Goal: Task Accomplishment & Management: Manage account settings

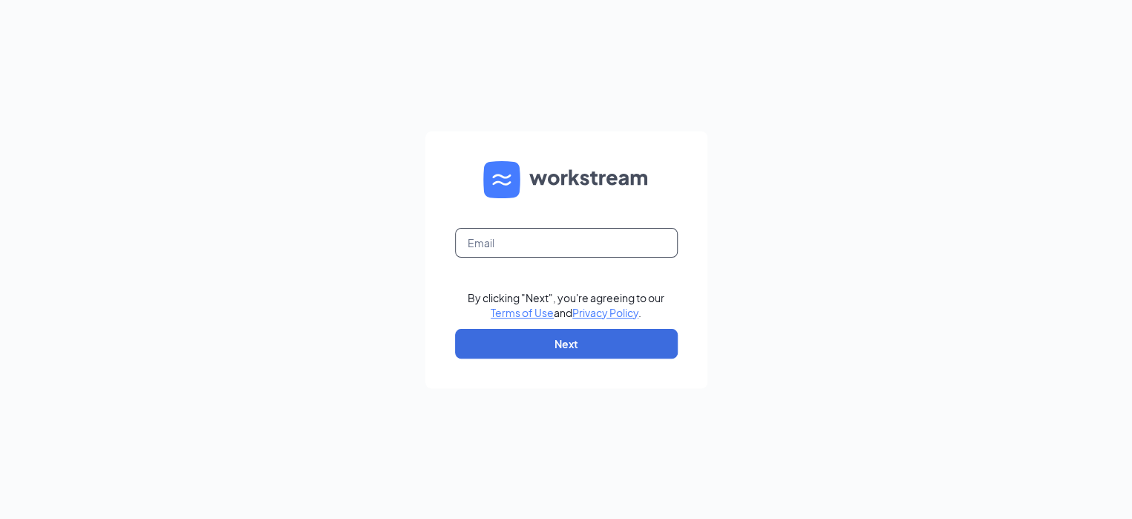
click at [570, 245] on input "text" at bounding box center [566, 243] width 223 height 30
type input "robert.dudek@ighospitality.com"
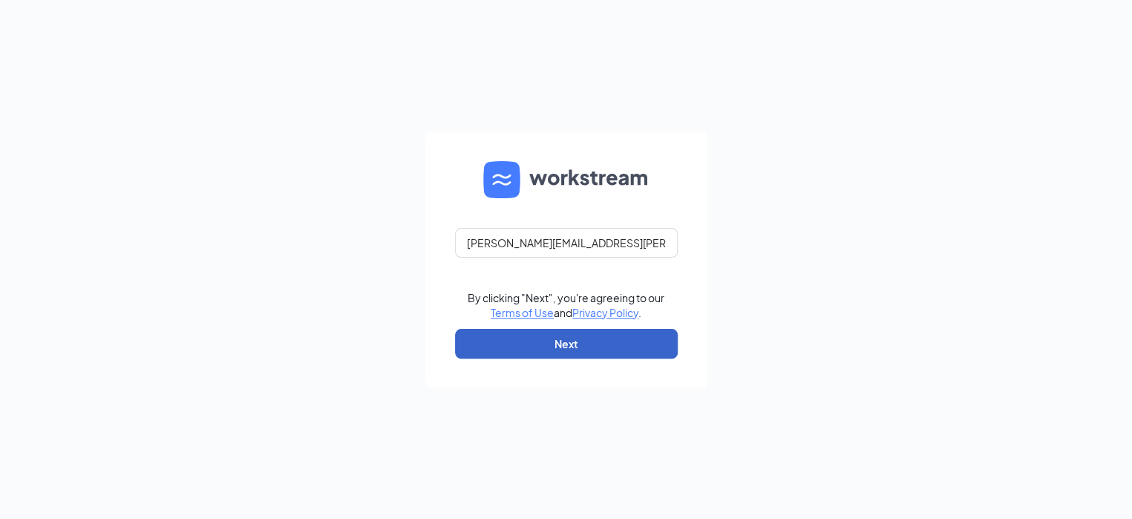
click at [526, 344] on button "Next" at bounding box center [566, 344] width 223 height 30
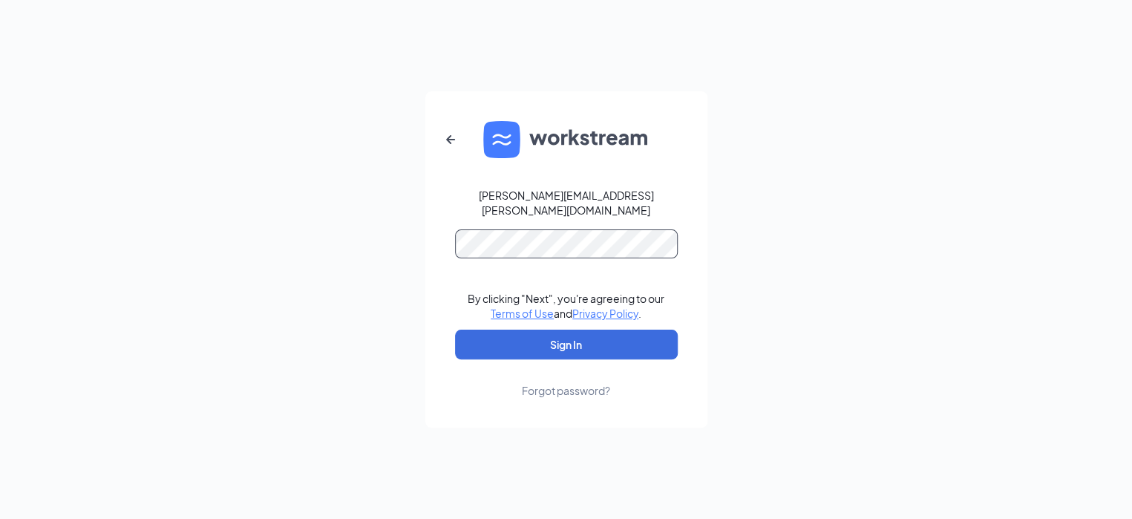
click at [455, 330] on button "Sign In" at bounding box center [566, 345] width 223 height 30
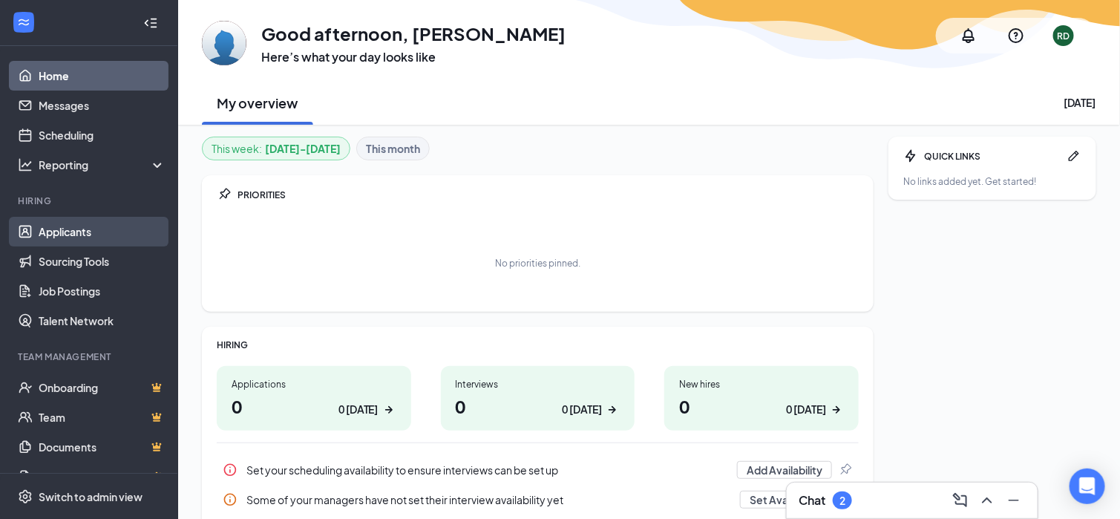
click at [91, 222] on link "Applicants" at bounding box center [102, 232] width 127 height 30
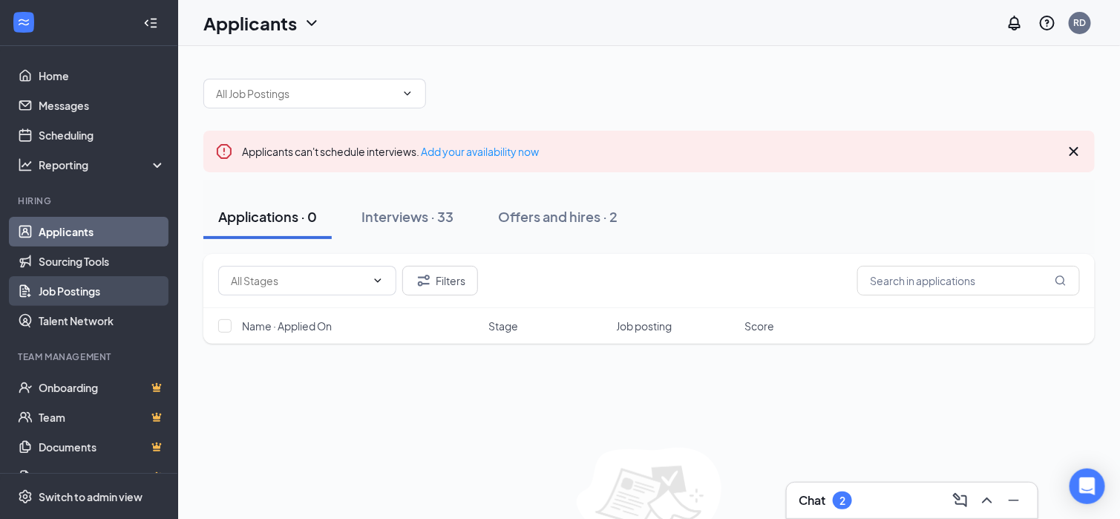
click at [49, 289] on link "Job Postings" at bounding box center [102, 291] width 127 height 30
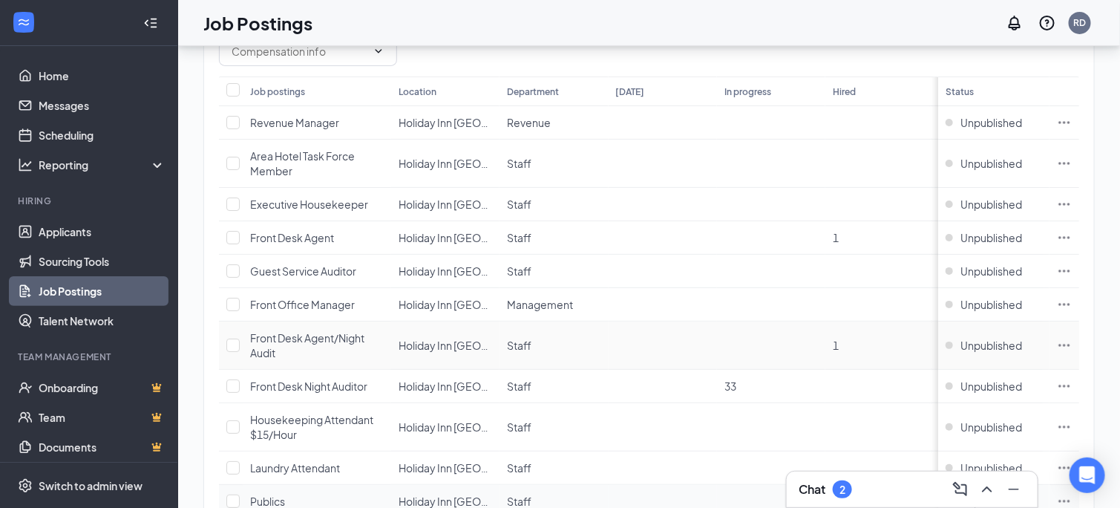
scroll to position [236, 0]
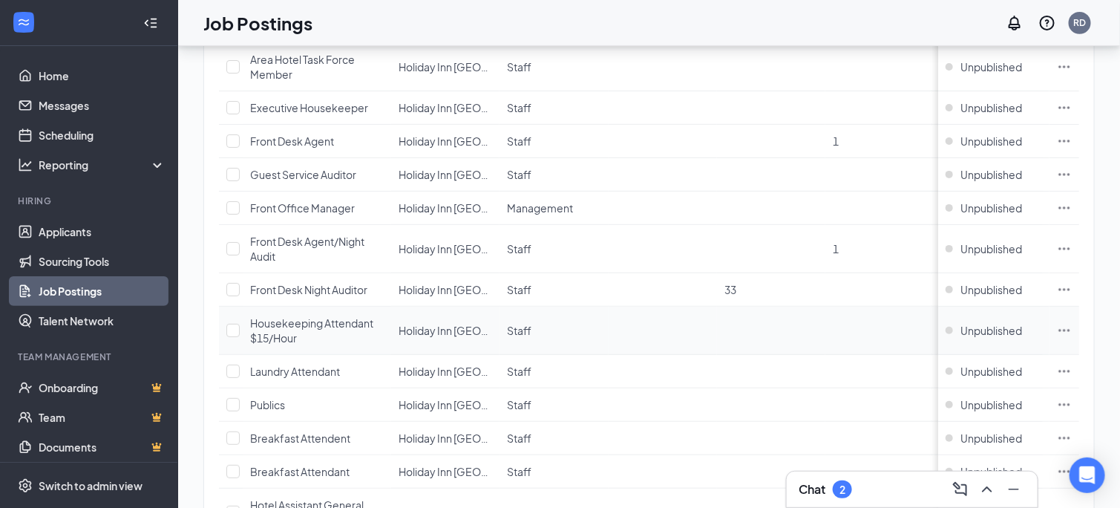
click at [1072, 323] on icon "Ellipses" at bounding box center [1064, 330] width 15 height 15
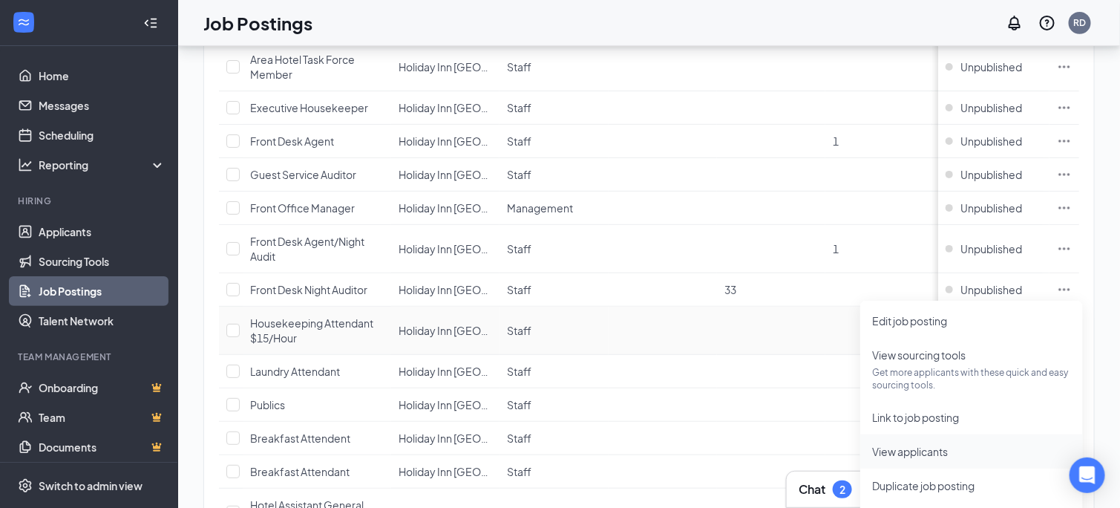
click at [924, 451] on span "View applicants" at bounding box center [910, 451] width 76 height 13
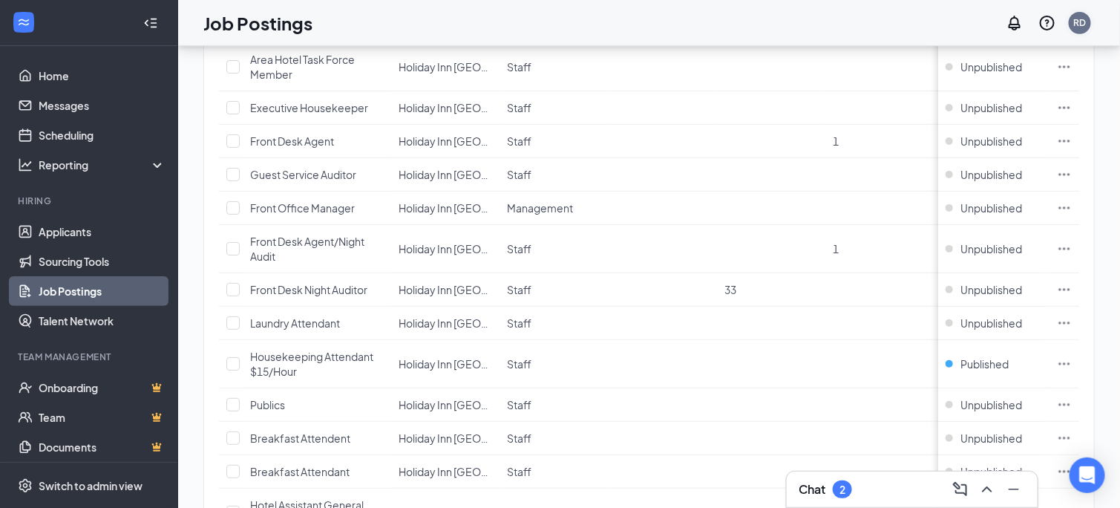
click at [1087, 24] on div "RD" at bounding box center [1080, 22] width 13 height 13
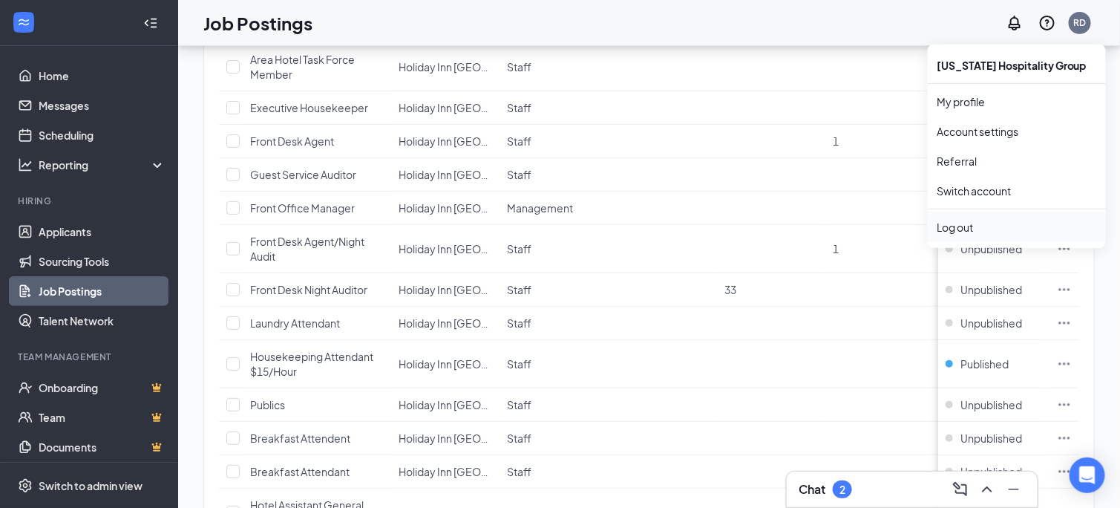
click at [951, 227] on div "Log out" at bounding box center [1017, 227] width 160 height 15
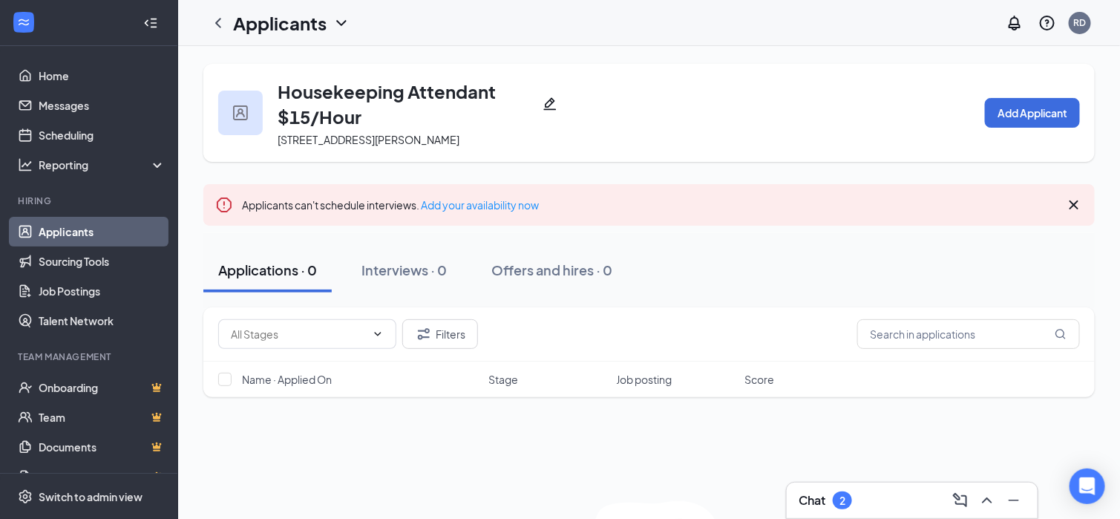
click at [1076, 204] on icon "Cross" at bounding box center [1074, 205] width 18 height 18
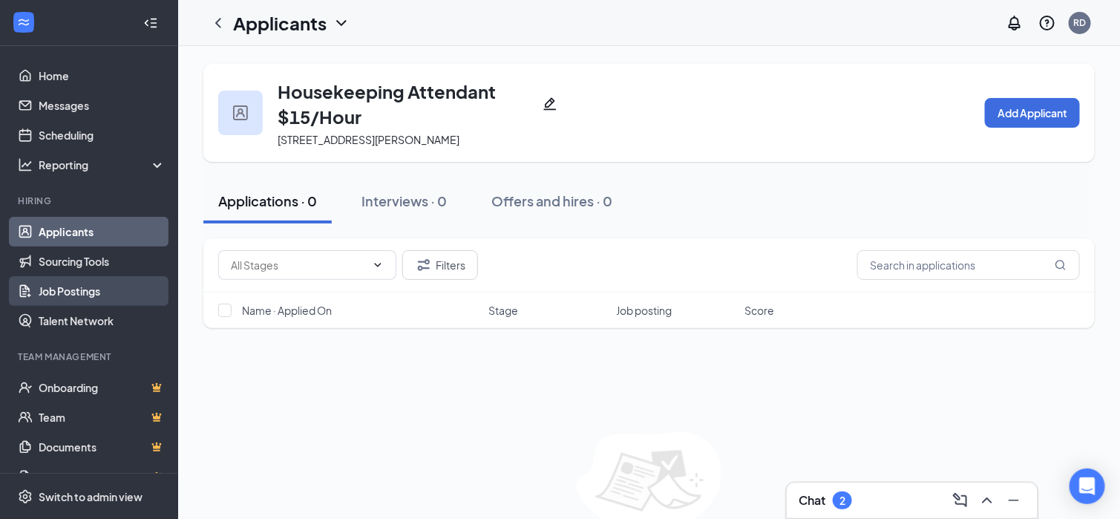
click at [59, 289] on link "Job Postings" at bounding box center [102, 291] width 127 height 30
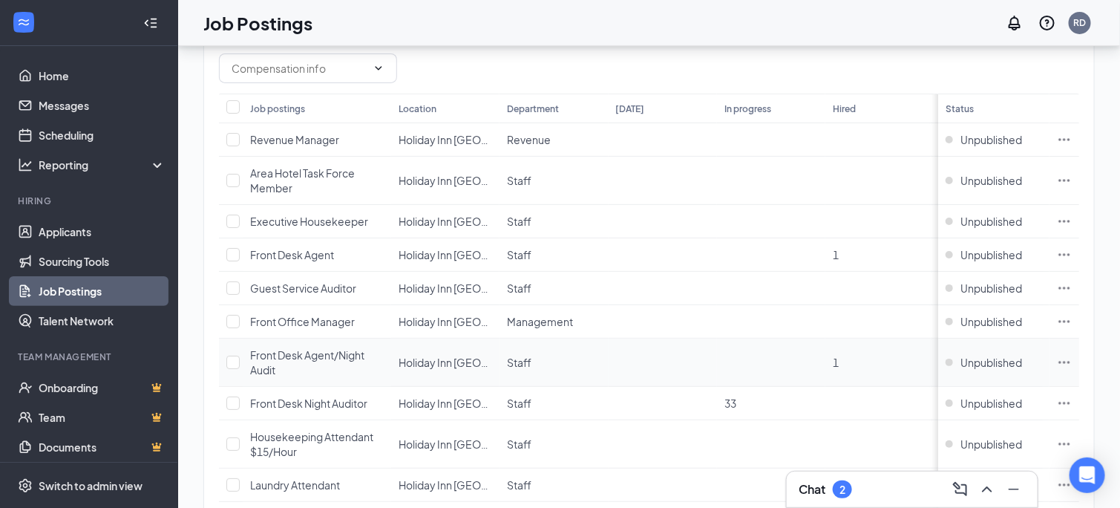
scroll to position [148, 0]
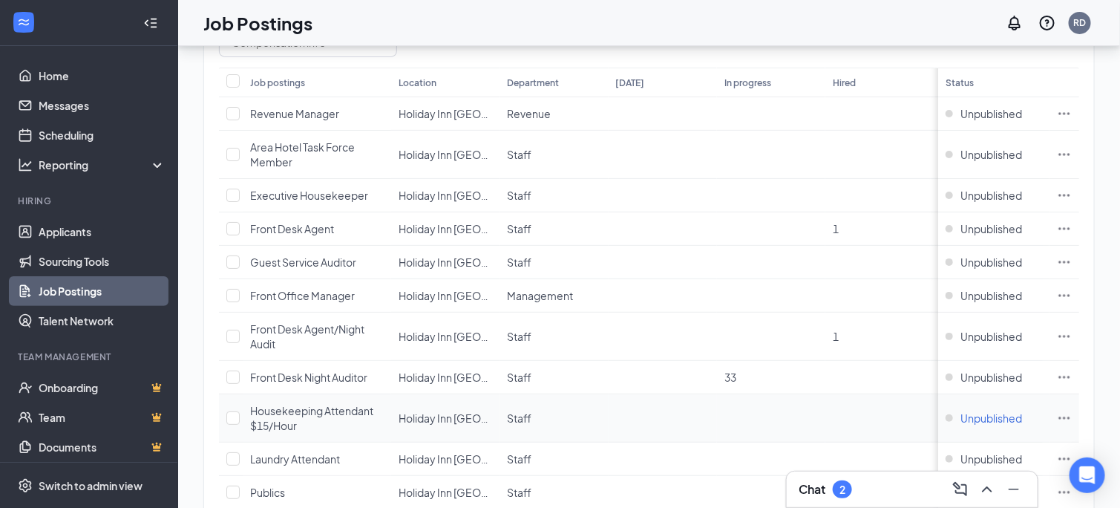
click at [1006, 410] on span "Unpublished" at bounding box center [991, 417] width 62 height 15
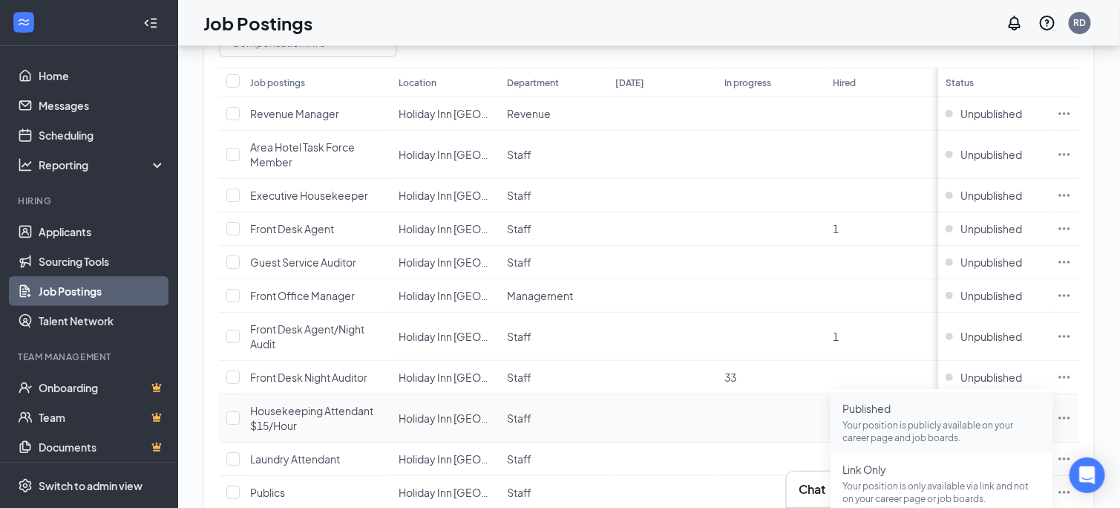
click at [914, 431] on p "Your position is publicly available on your career page and job boards." at bounding box center [941, 431] width 199 height 25
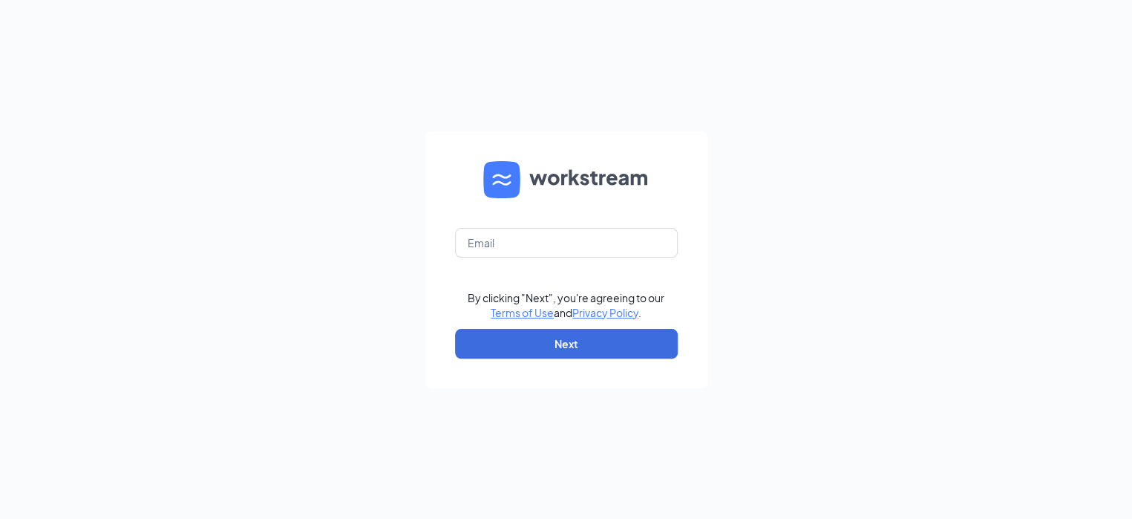
drag, startPoint x: 1087, startPoint y: 0, endPoint x: 282, endPoint y: 95, distance: 810.9
click at [282, 95] on div "By clicking "Next", you're agreeing to our Terms of Use and Privacy Policy . Ne…" at bounding box center [566, 259] width 1132 height 519
click at [490, 244] on input "text" at bounding box center [566, 243] width 223 height 30
type input "robert.dudek@ighospitality.com"
click at [557, 246] on input "robert.dudek@ighospitality.com" at bounding box center [566, 243] width 223 height 30
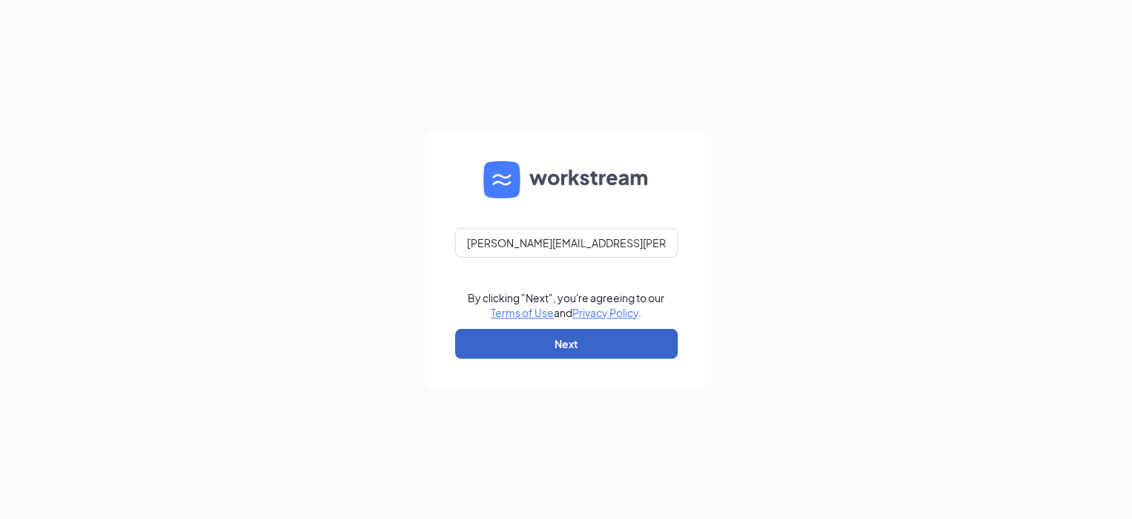
click at [497, 352] on button "Next" at bounding box center [566, 344] width 223 height 30
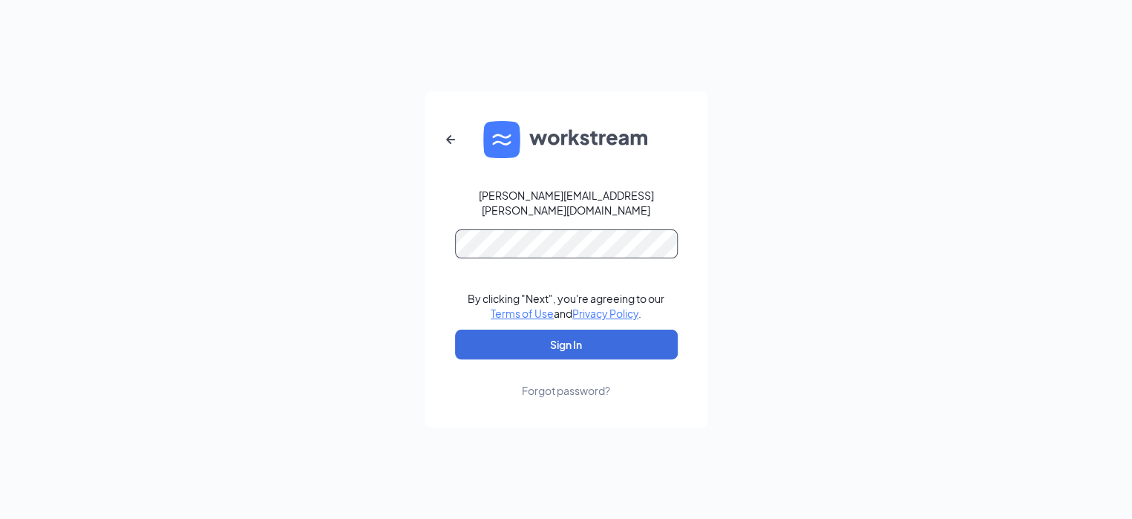
click at [296, 254] on div "robert.dudek@ighospitality.com By clicking "Next", you're agreeing to our Terms…" at bounding box center [566, 259] width 1132 height 519
click at [455, 330] on button "Sign In" at bounding box center [566, 345] width 223 height 30
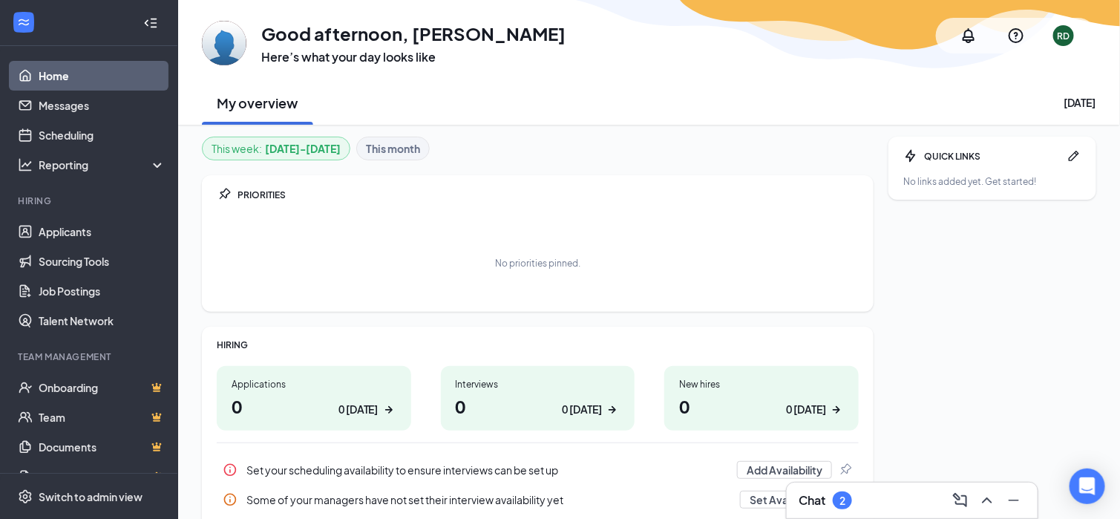
click at [1064, 33] on div "RD" at bounding box center [1064, 36] width 13 height 13
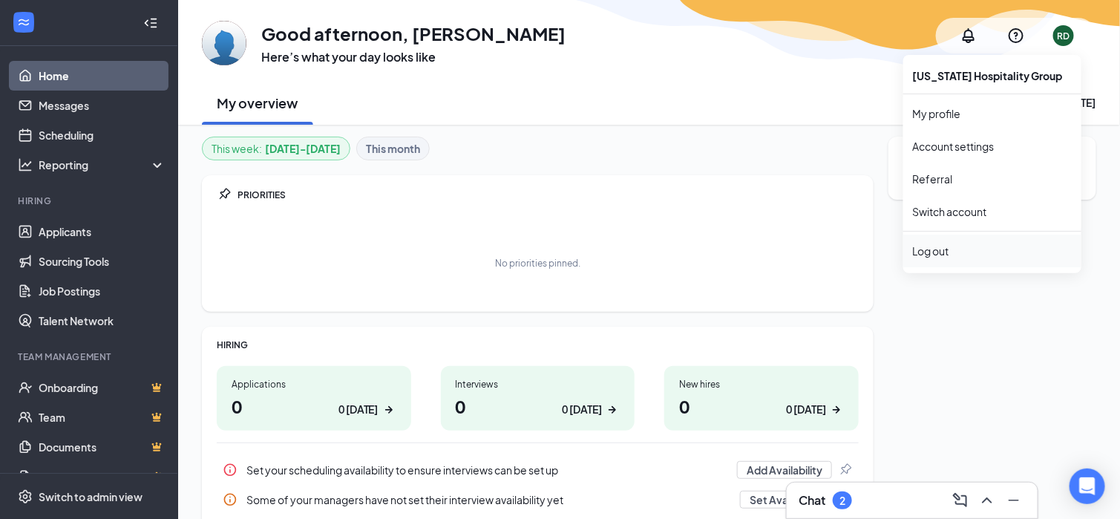
click at [923, 250] on div "Log out" at bounding box center [992, 250] width 160 height 15
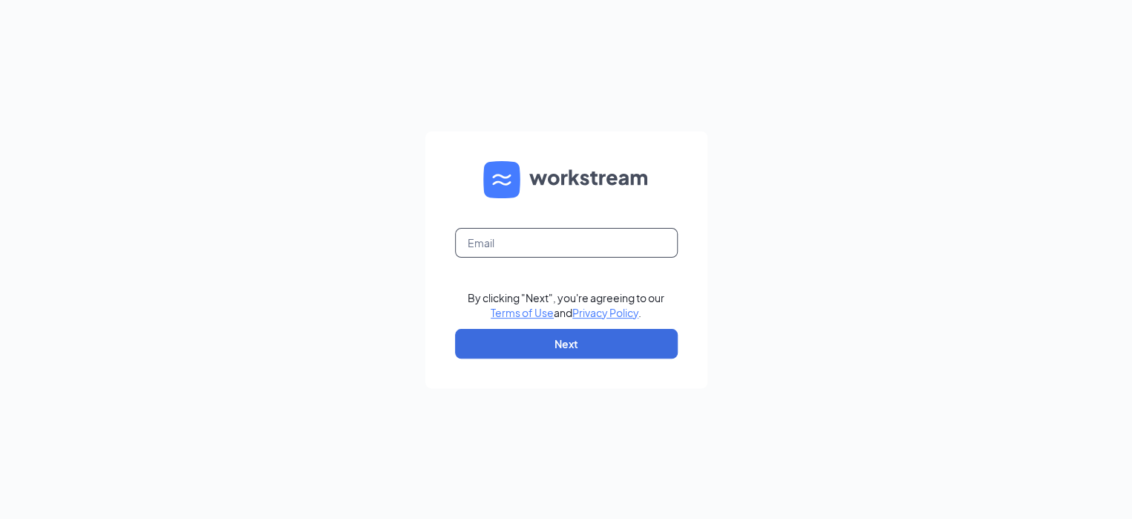
click at [557, 248] on input "text" at bounding box center [566, 243] width 223 height 30
type input "[PERSON_NAME][EMAIL_ADDRESS][PERSON_NAME][DOMAIN_NAME]"
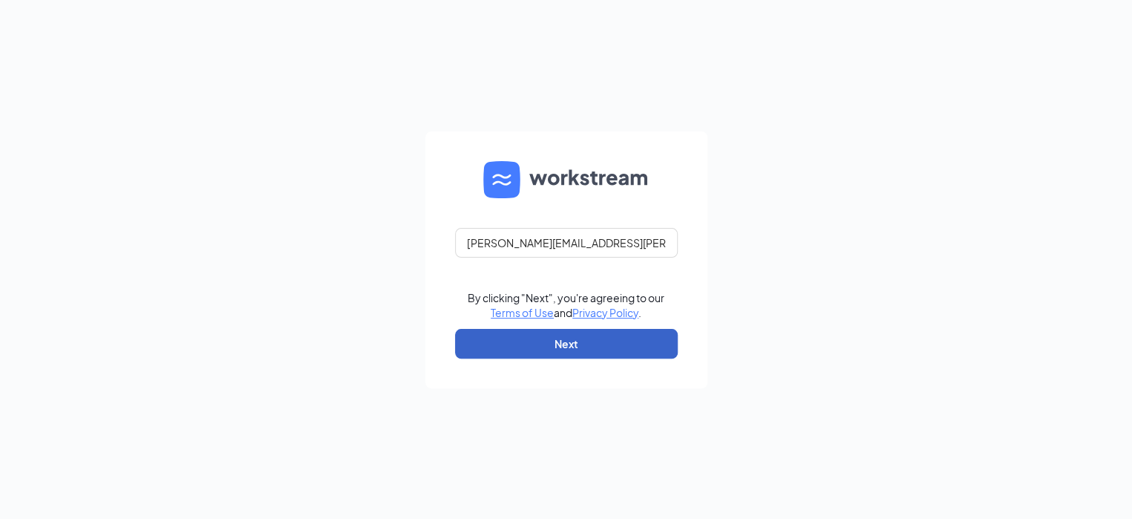
click at [594, 350] on button "Next" at bounding box center [566, 344] width 223 height 30
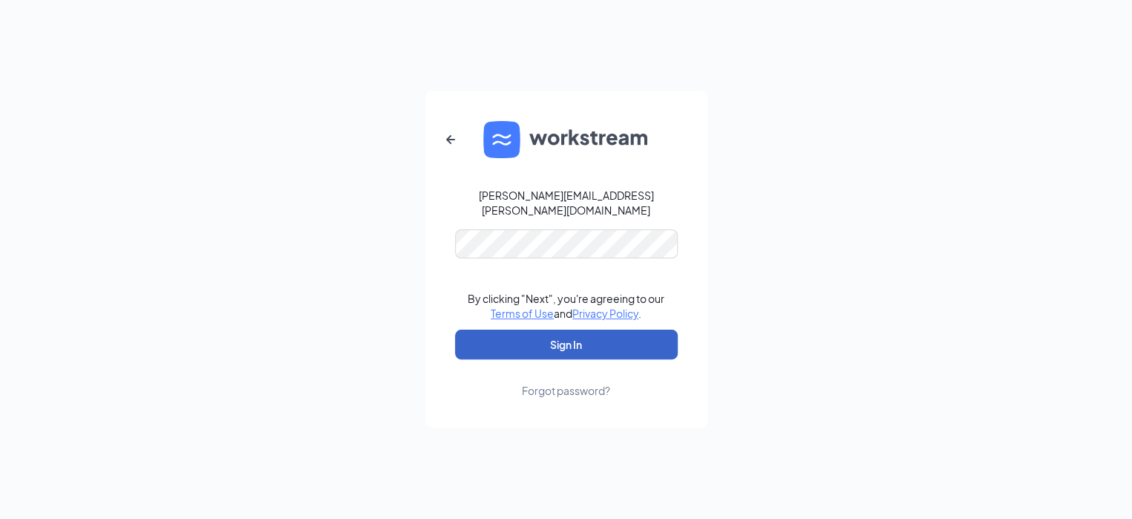
click at [585, 341] on button "Sign In" at bounding box center [566, 345] width 223 height 30
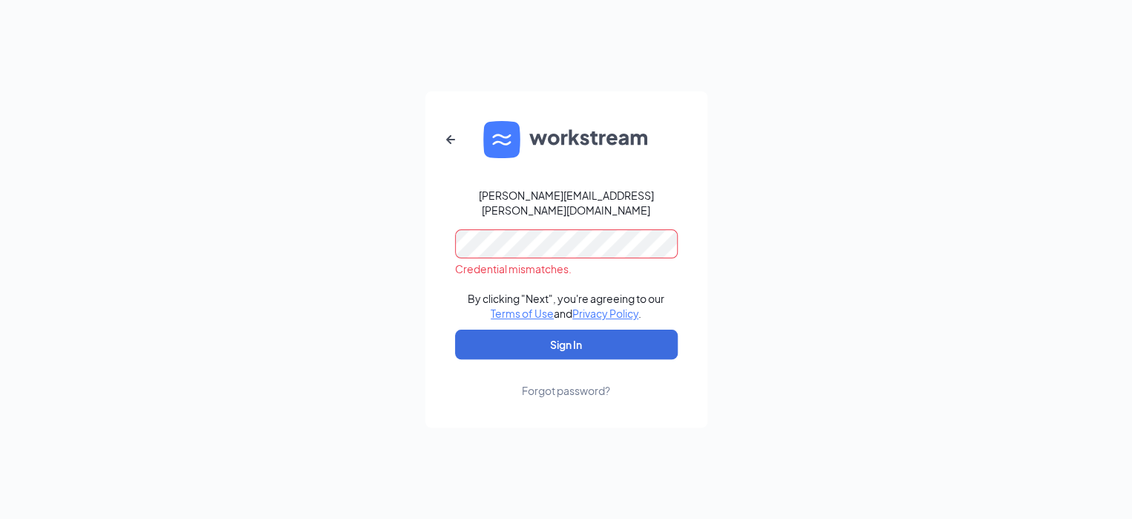
click at [241, 309] on div "[PERSON_NAME][EMAIL_ADDRESS][PERSON_NAME][DOMAIN_NAME] Credential mismatches. B…" at bounding box center [566, 259] width 1132 height 519
click at [455, 330] on button "Sign In" at bounding box center [566, 345] width 223 height 30
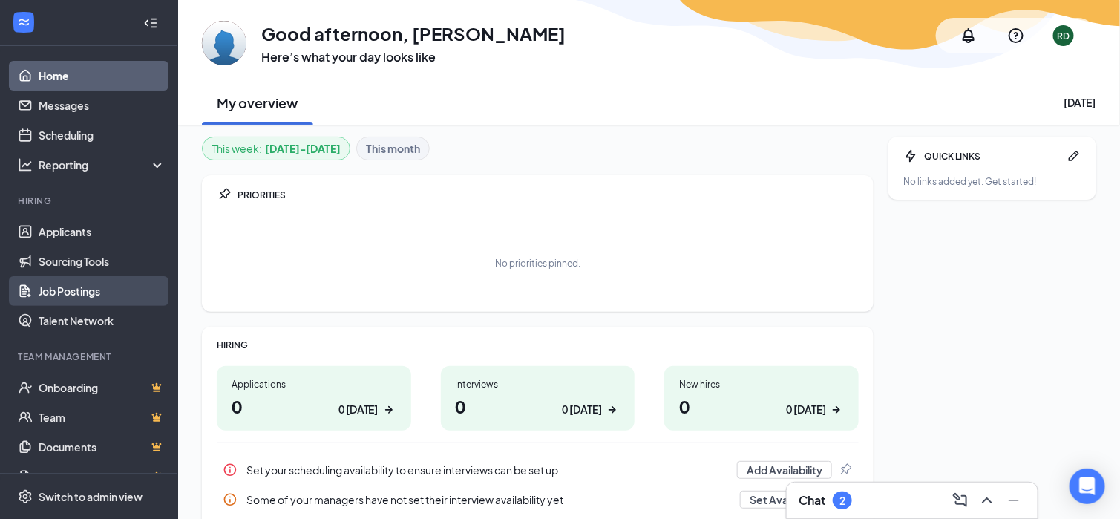
click at [59, 297] on link "Job Postings" at bounding box center [102, 291] width 127 height 30
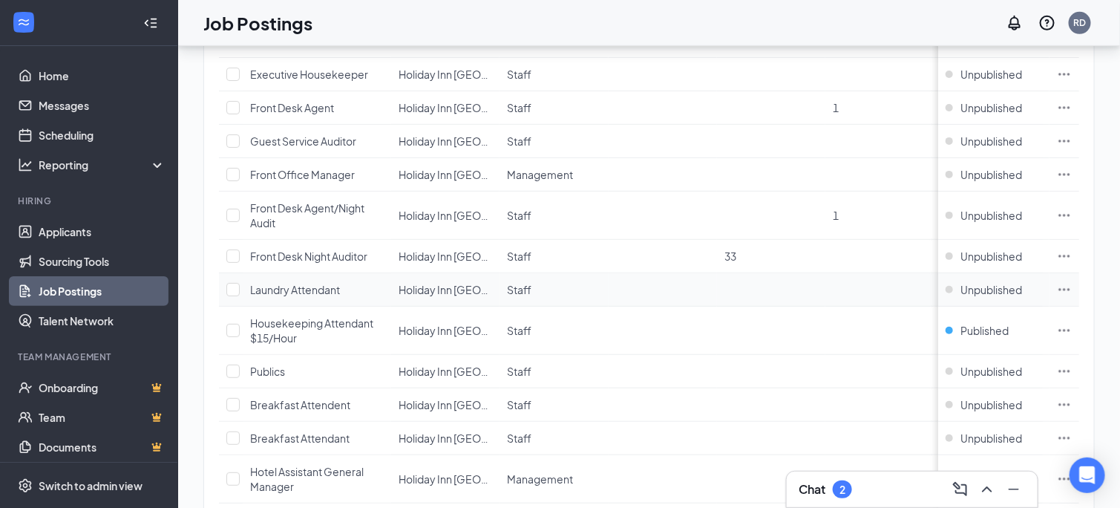
scroll to position [297, 0]
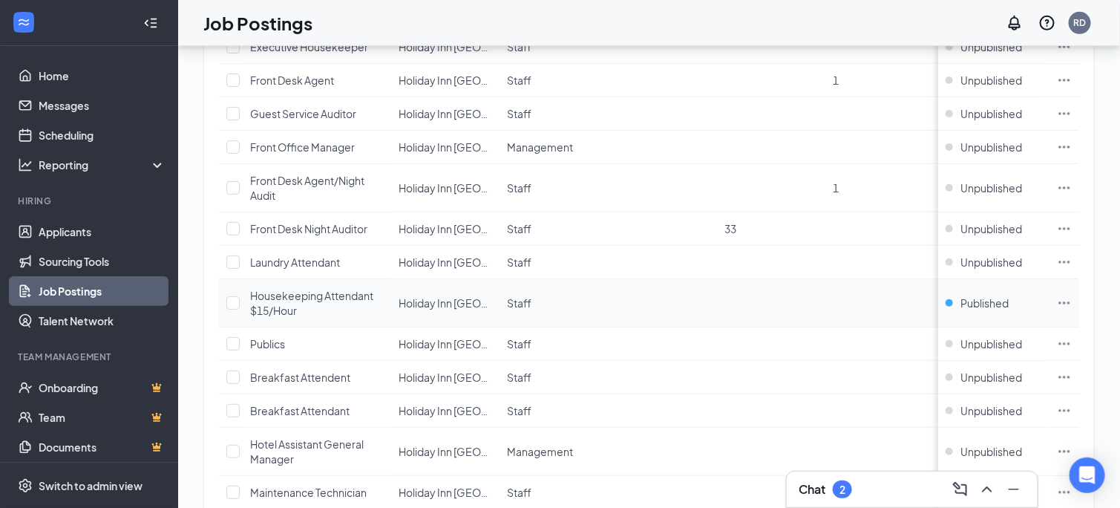
click at [1072, 295] on icon "Ellipses" at bounding box center [1064, 302] width 15 height 15
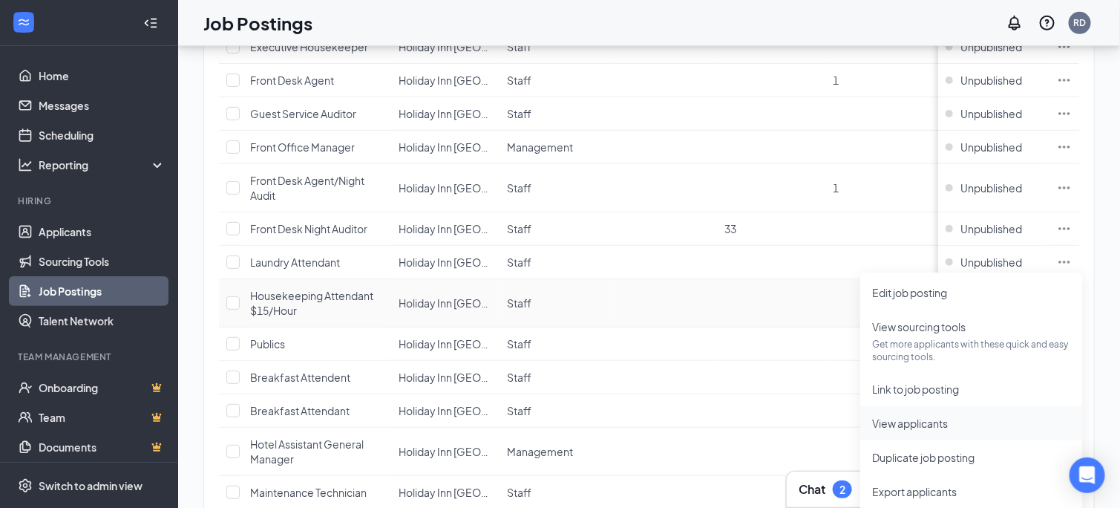
click at [932, 430] on span "View applicants" at bounding box center [971, 423] width 199 height 16
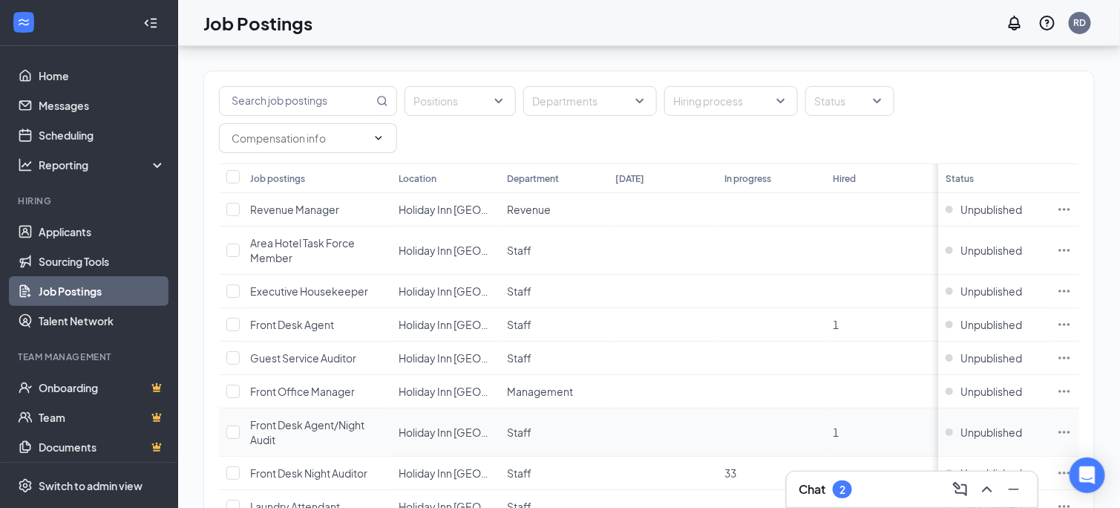
scroll to position [88, 0]
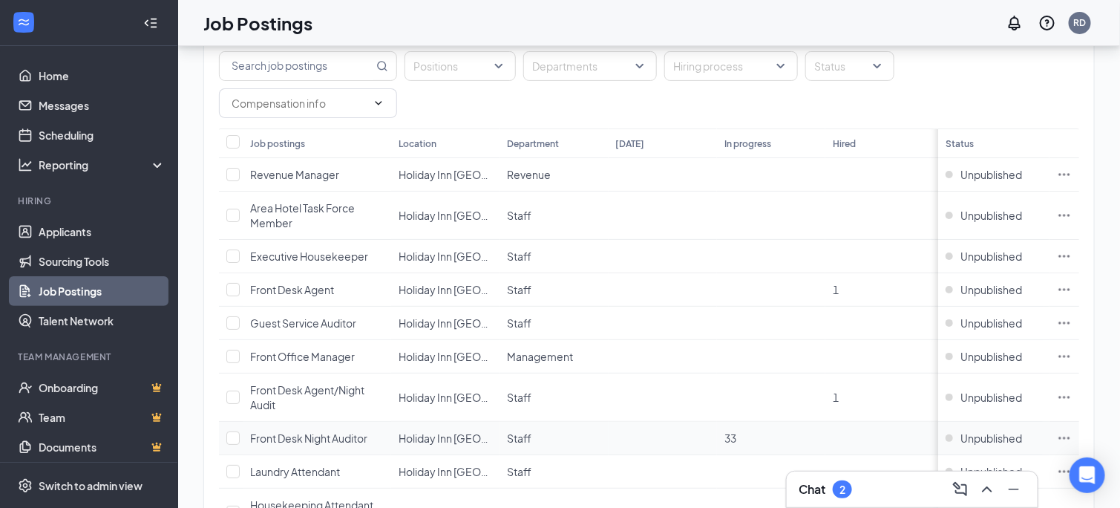
click at [1072, 430] on icon "Ellipses" at bounding box center [1064, 437] width 15 height 15
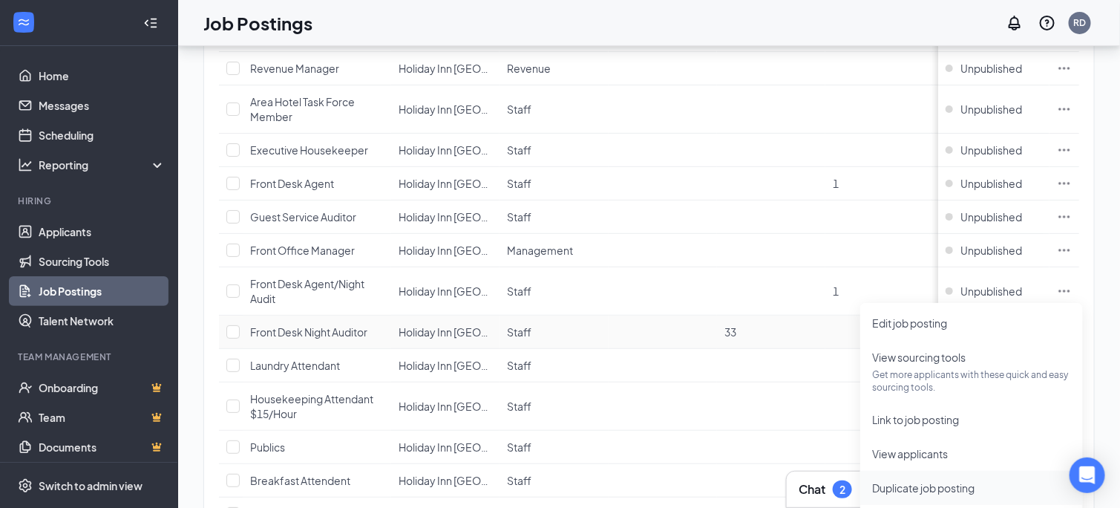
scroll to position [236, 0]
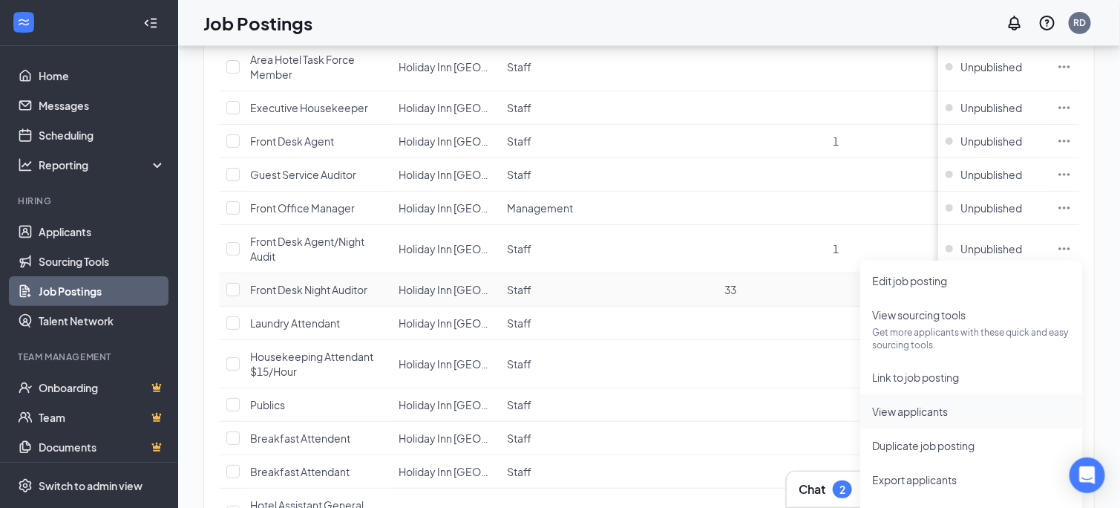
click at [912, 409] on span "View applicants" at bounding box center [910, 410] width 76 height 13
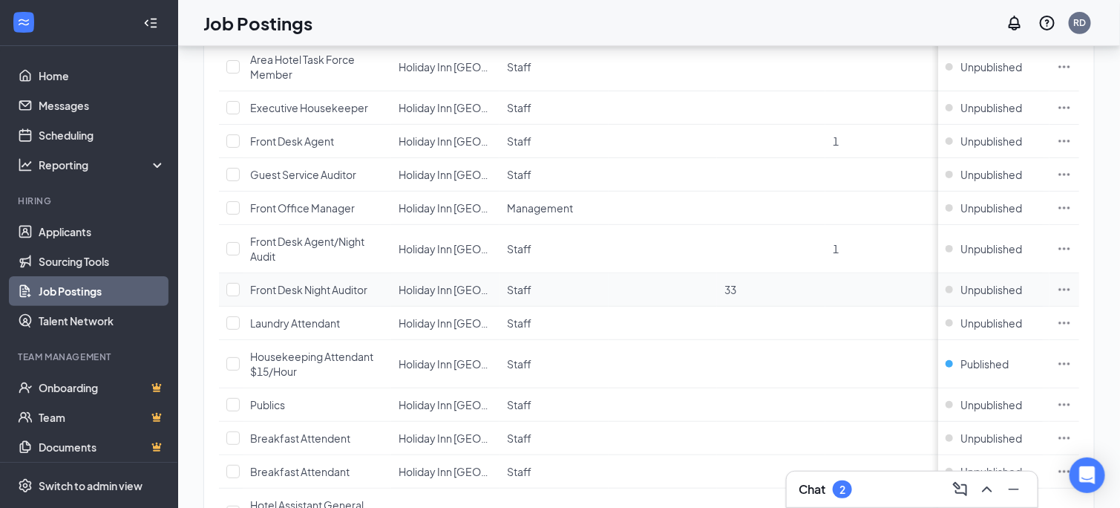
click at [719, 273] on td "33" at bounding box center [771, 289] width 108 height 33
click at [583, 273] on td "Staff" at bounding box center [553, 289] width 108 height 33
click at [413, 283] on span "Holiday Inn [GEOGRAPHIC_DATA]" at bounding box center [480, 289] width 163 height 13
click at [1070, 288] on icon "Ellipses" at bounding box center [1064, 289] width 11 height 2
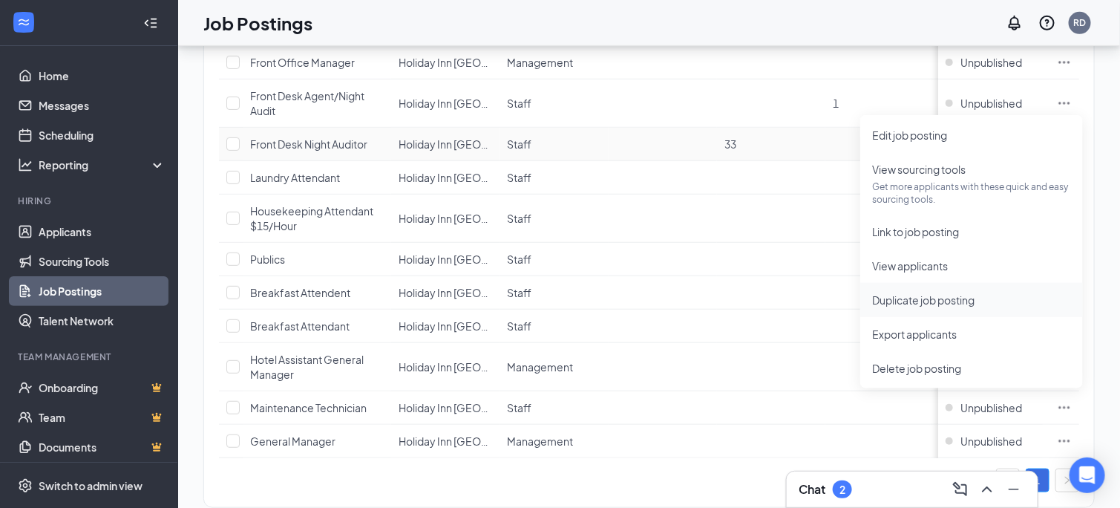
scroll to position [384, 0]
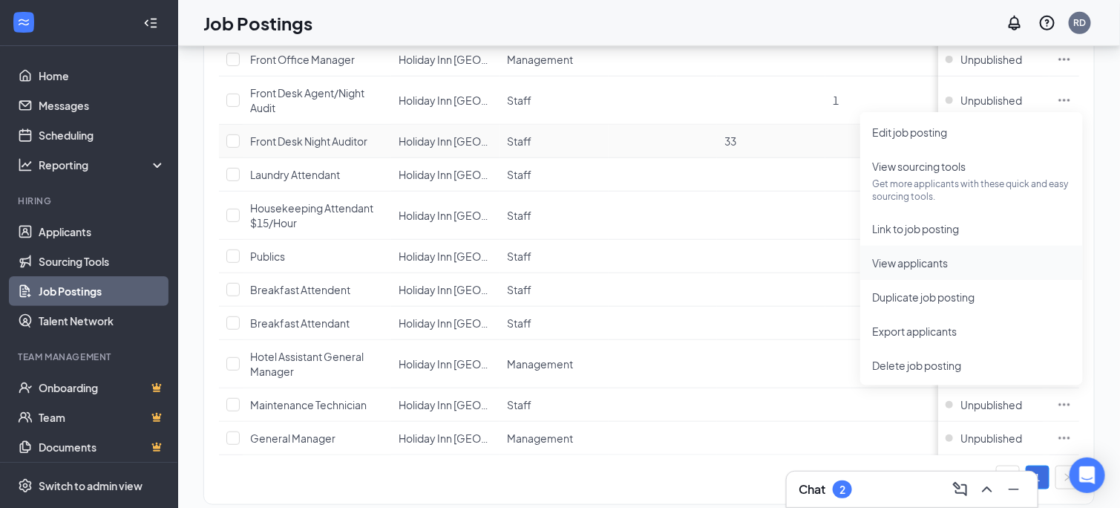
click at [905, 258] on span "View applicants" at bounding box center [910, 262] width 76 height 13
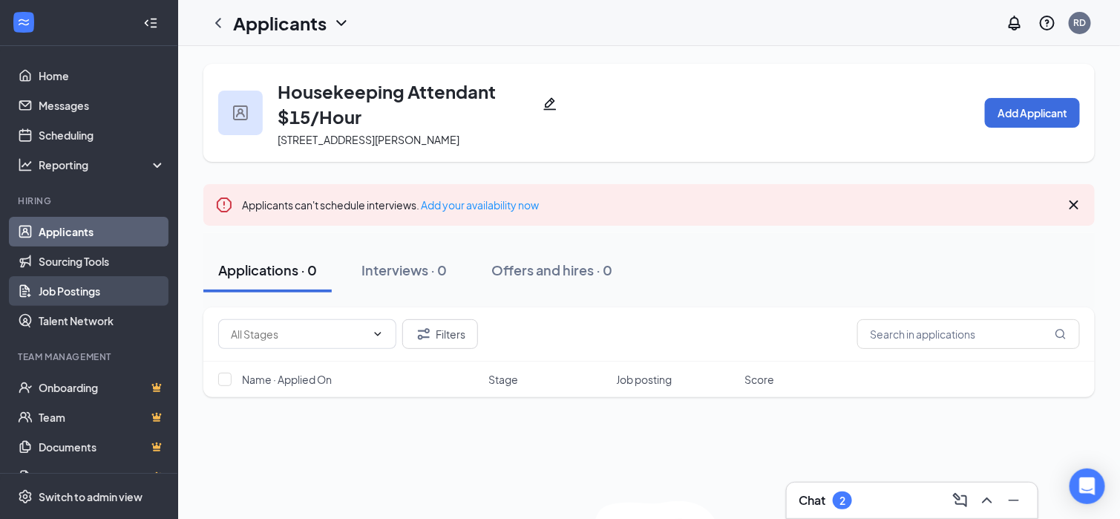
click at [51, 292] on link "Job Postings" at bounding box center [102, 291] width 127 height 30
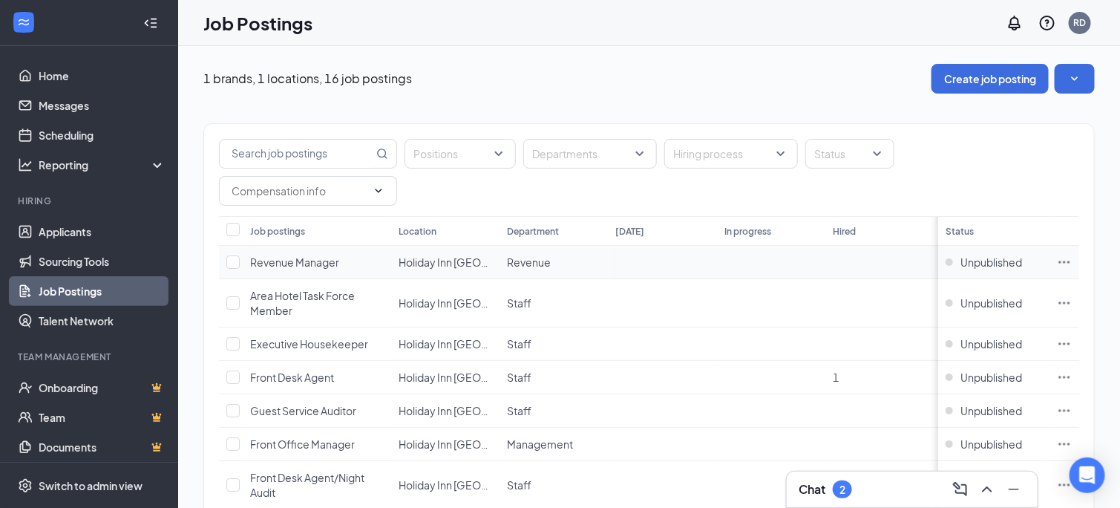
click at [1072, 255] on icon "Ellipses" at bounding box center [1064, 262] width 15 height 15
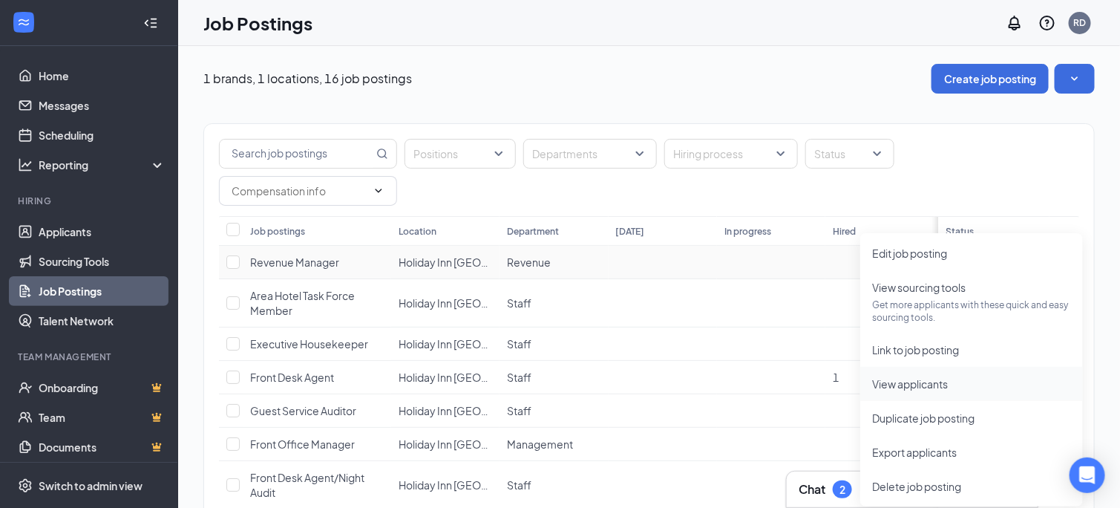
click at [899, 381] on span "View applicants" at bounding box center [910, 383] width 76 height 13
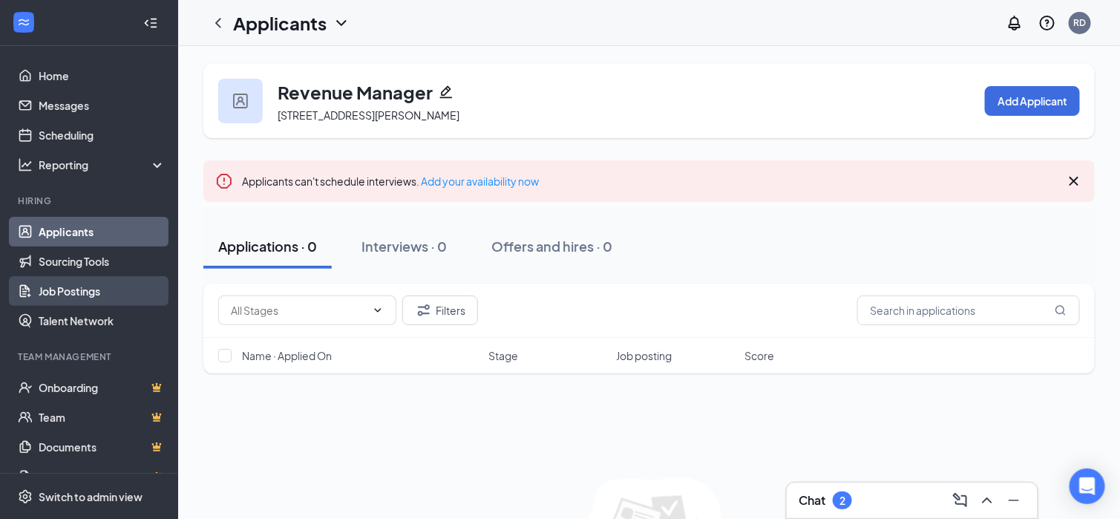
click at [68, 284] on link "Job Postings" at bounding box center [102, 291] width 127 height 30
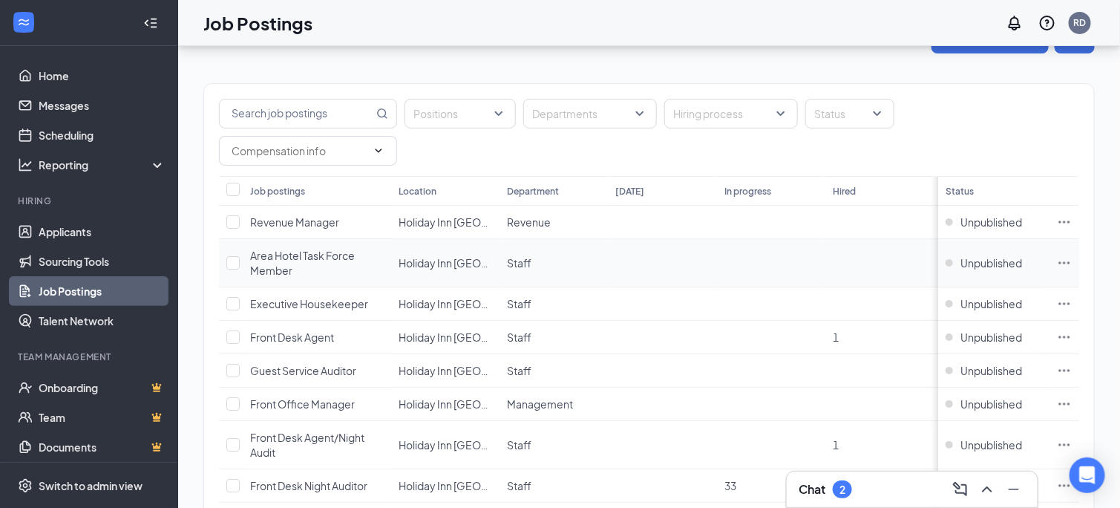
scroll to position [148, 0]
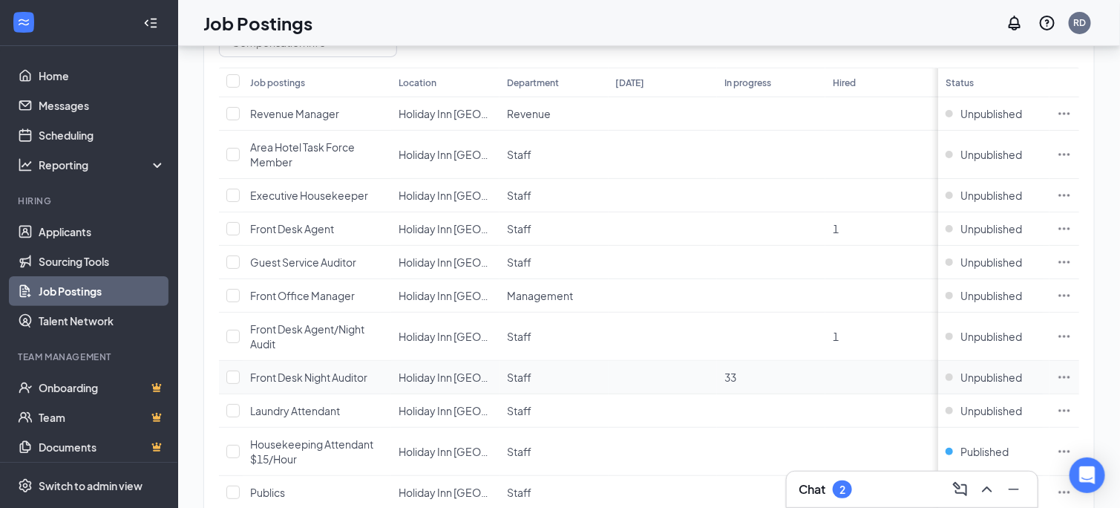
click at [1079, 361] on td at bounding box center [1064, 377] width 30 height 33
click at [1072, 370] on icon "Ellipses" at bounding box center [1064, 377] width 15 height 15
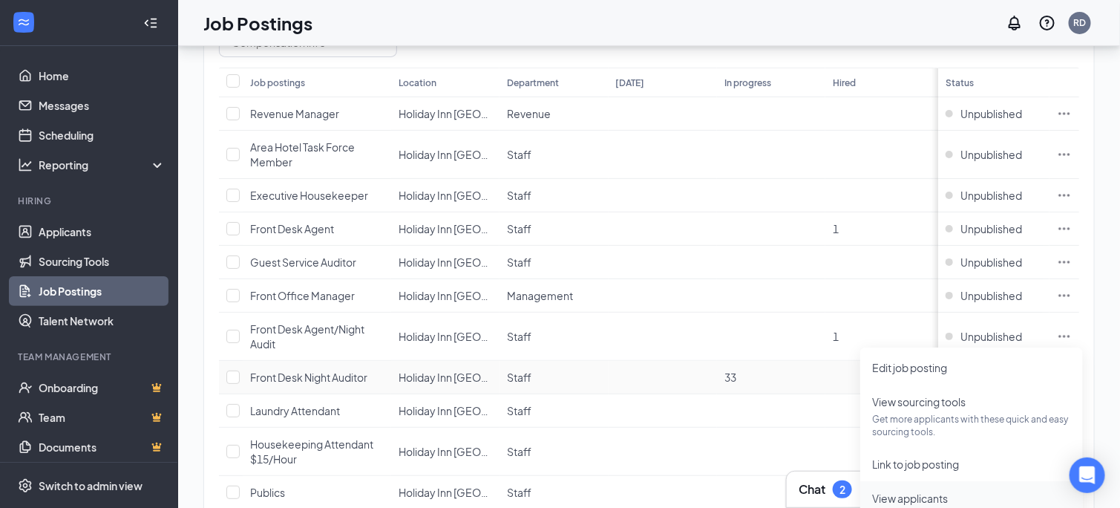
click at [905, 493] on span "View applicants" at bounding box center [910, 497] width 76 height 13
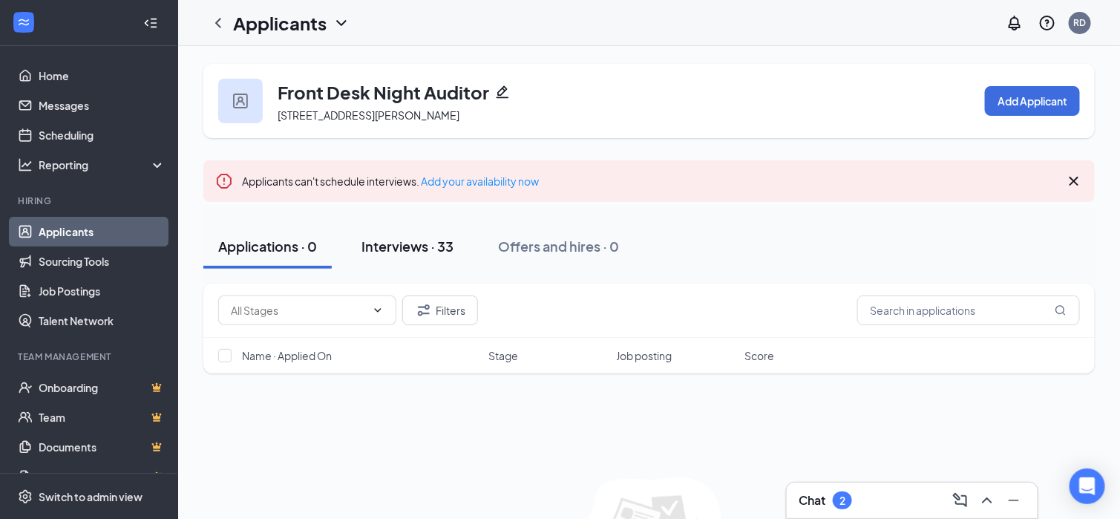
click at [413, 245] on div "Interviews · 33" at bounding box center [407, 246] width 92 height 19
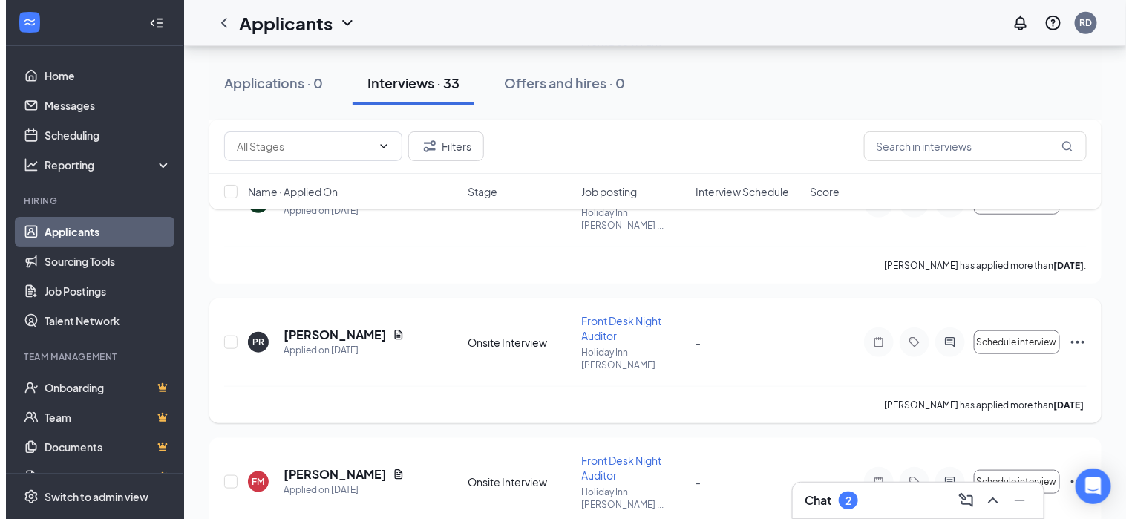
scroll to position [371, 0]
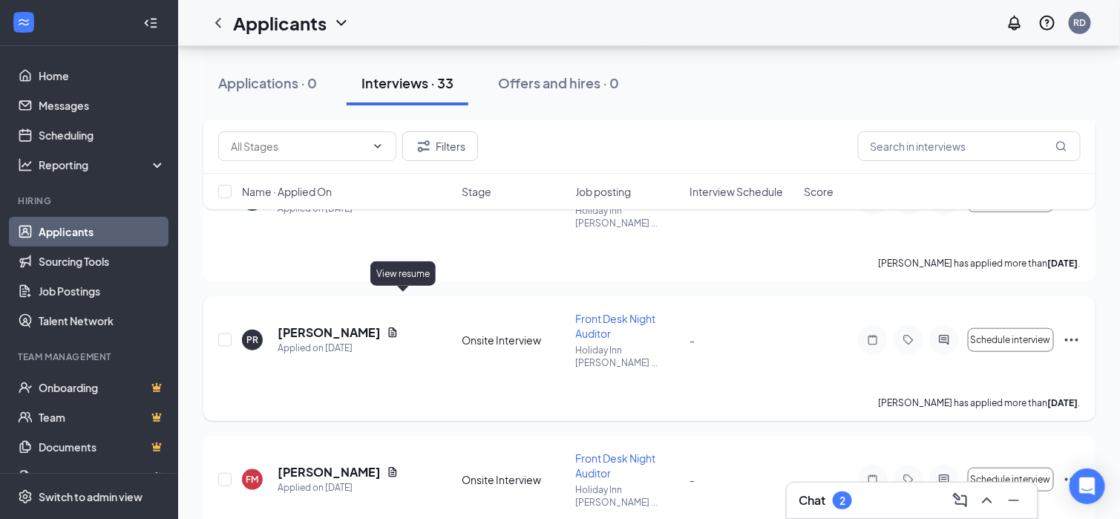
click at [397, 327] on icon "Document" at bounding box center [393, 332] width 8 height 10
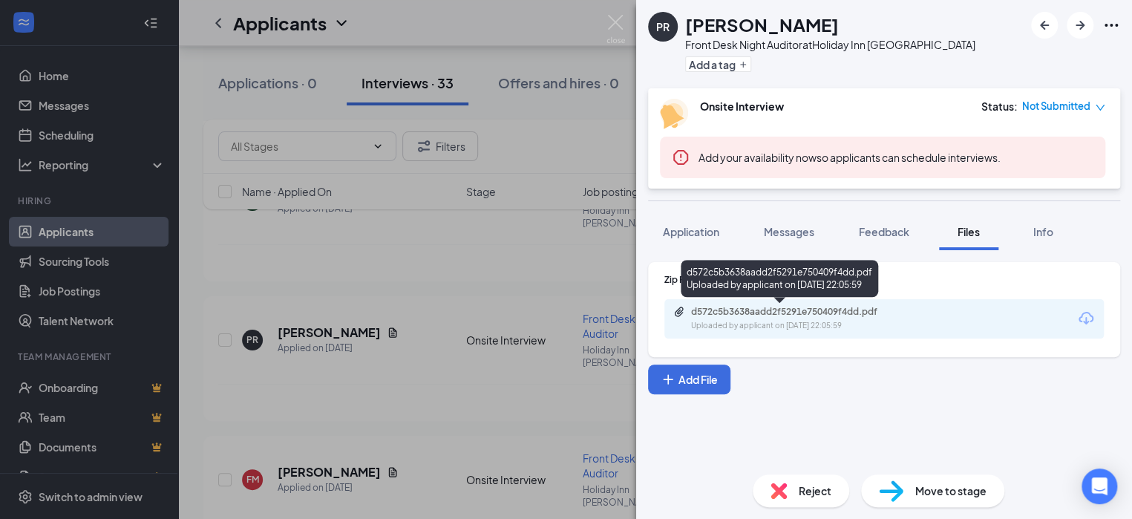
click at [715, 307] on div "d572c5b3638aadd2f5291e750409f4dd.pdf" at bounding box center [795, 312] width 208 height 12
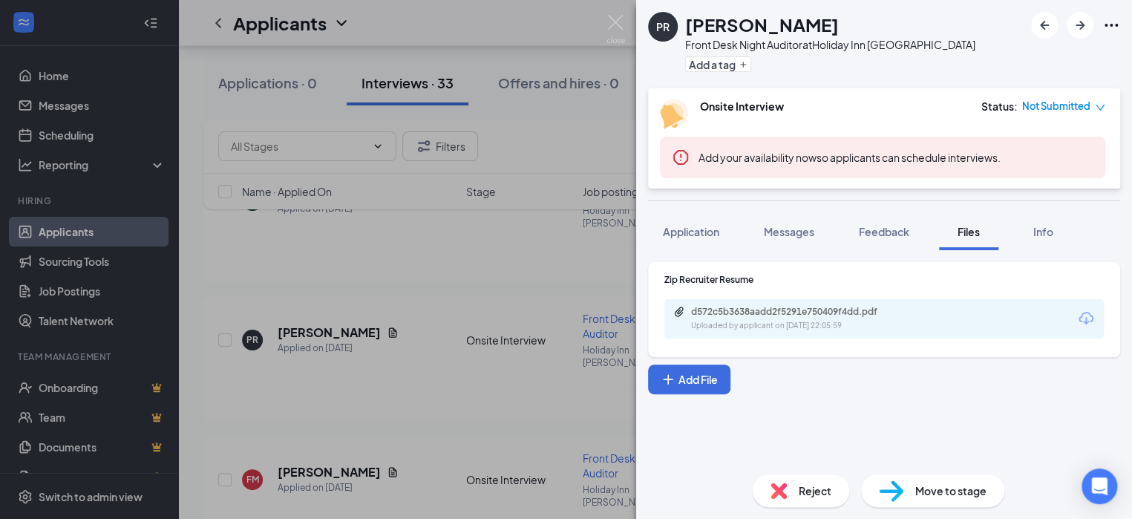
click at [787, 492] on div "Reject" at bounding box center [801, 490] width 96 height 33
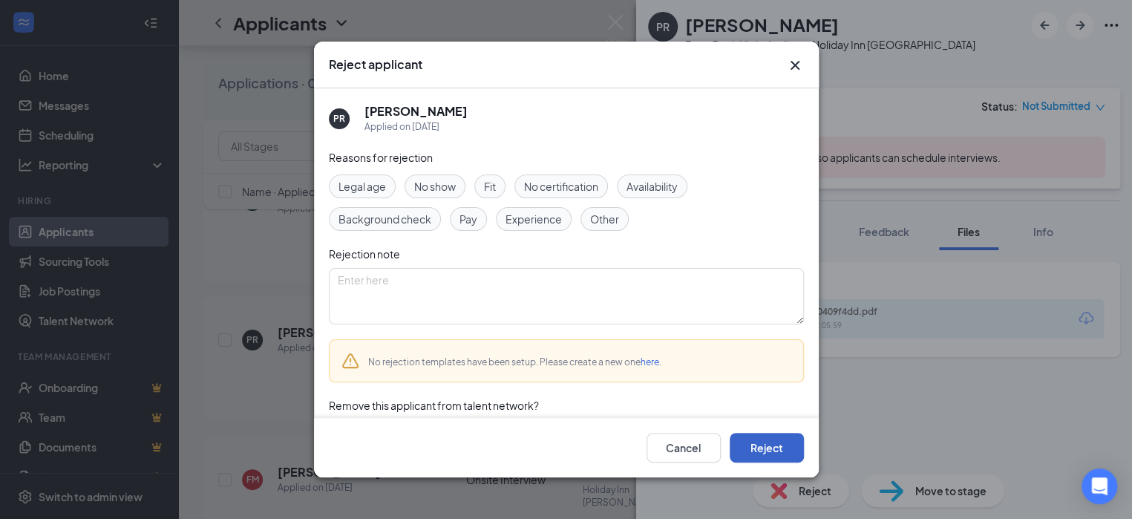
click at [768, 442] on button "Reject" at bounding box center [767, 448] width 74 height 30
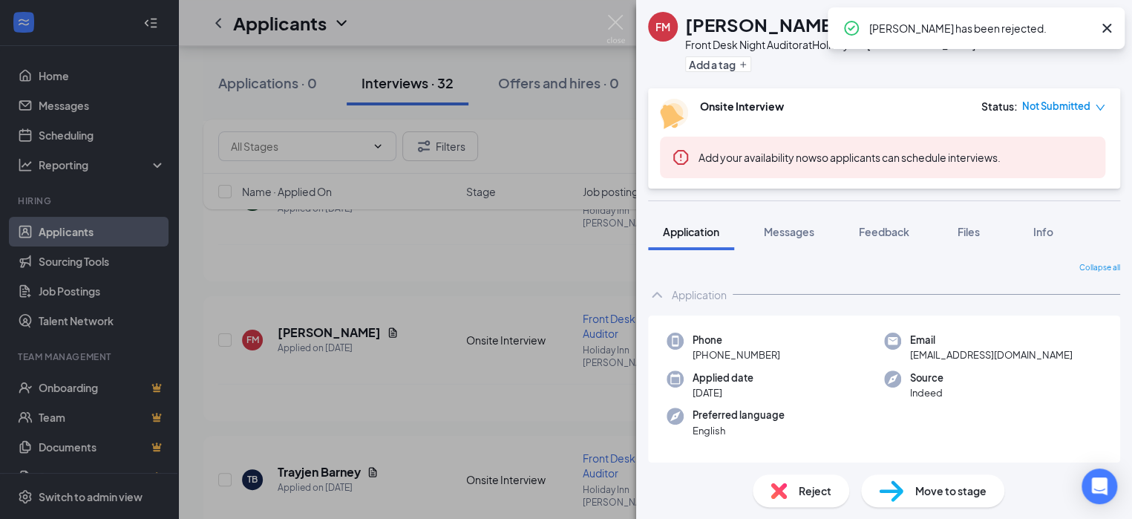
click at [532, 247] on div "FM [PERSON_NAME] Front Desk Night Auditor at [GEOGRAPHIC_DATA] [GEOGRAPHIC_DATA…" at bounding box center [566, 259] width 1132 height 519
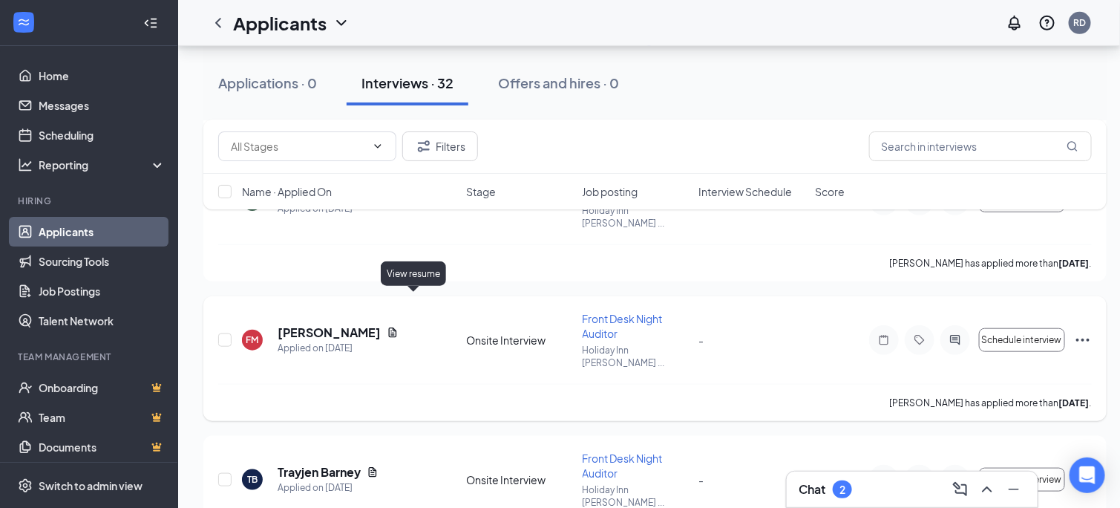
click at [397, 327] on icon "Document" at bounding box center [393, 332] width 8 height 10
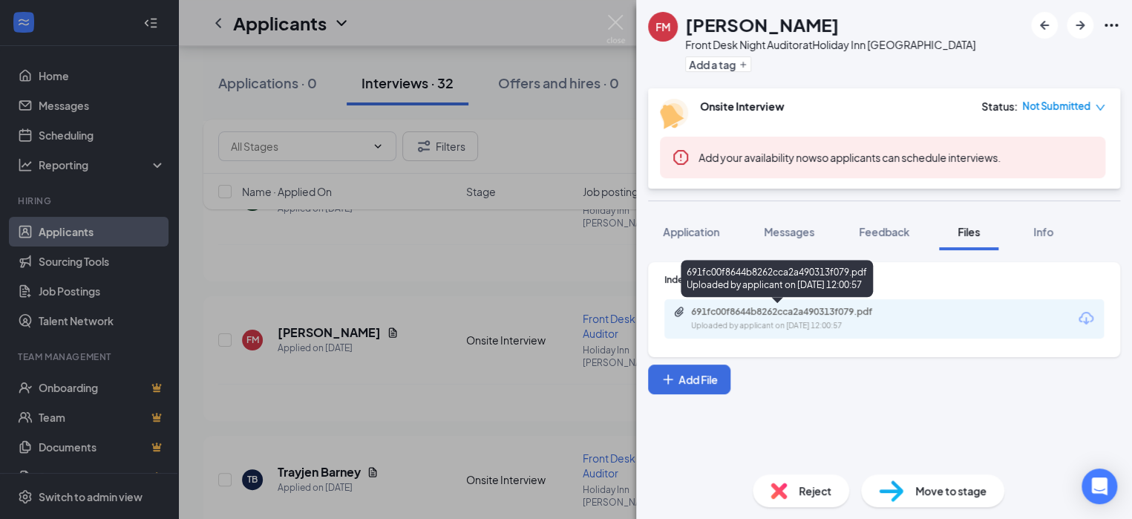
click at [809, 327] on div "Uploaded by applicant on Aug 26, 2025 at 12:00:57" at bounding box center [802, 326] width 223 height 12
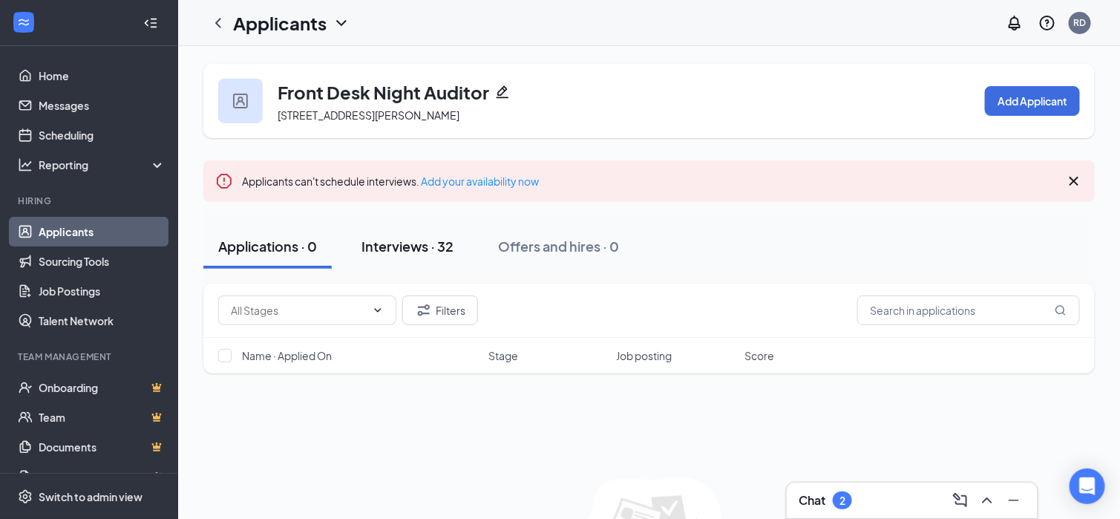
click at [438, 232] on button "Interviews · 32" at bounding box center [408, 246] width 122 height 45
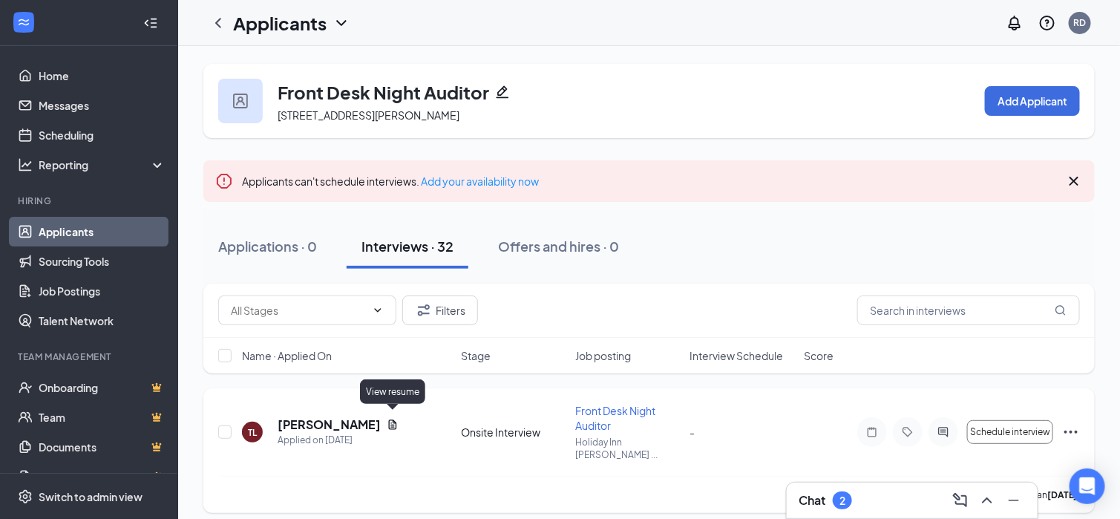
click at [396, 419] on icon "Document" at bounding box center [393, 425] width 12 height 12
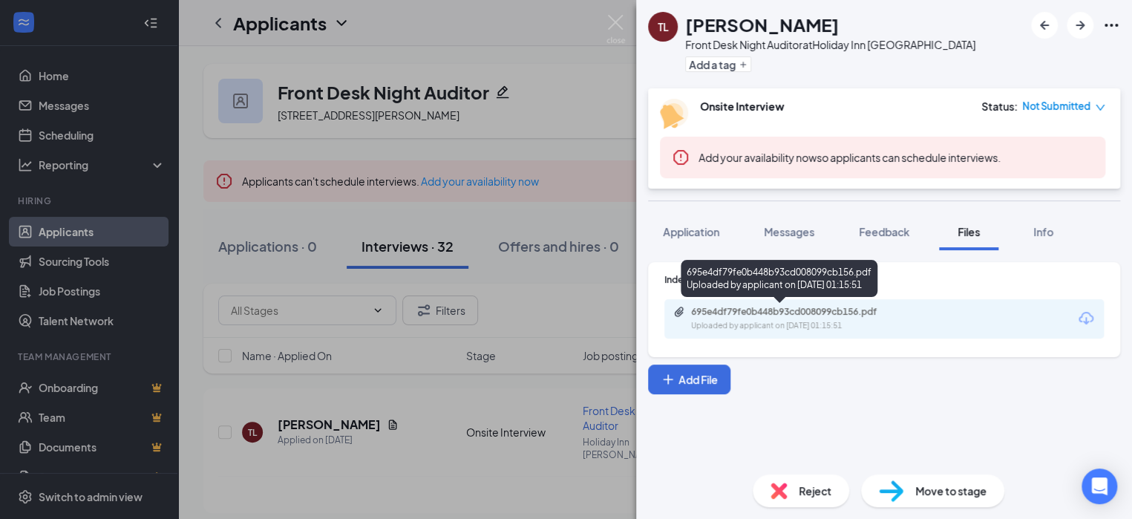
click at [833, 316] on div "695e4df79fe0b448b93cd008099cb156.pdf" at bounding box center [795, 312] width 208 height 12
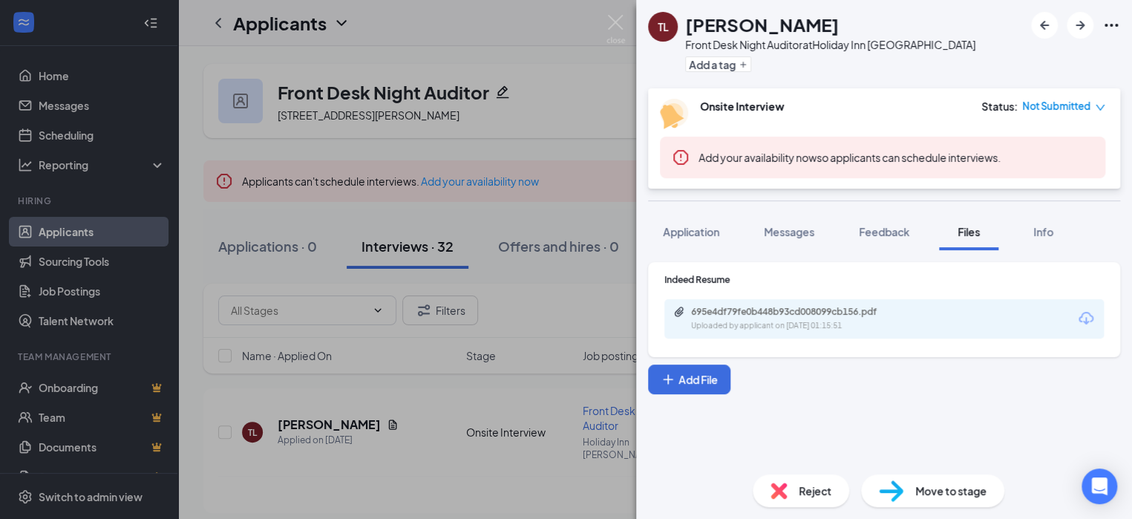
click at [793, 494] on div "Reject" at bounding box center [801, 490] width 96 height 33
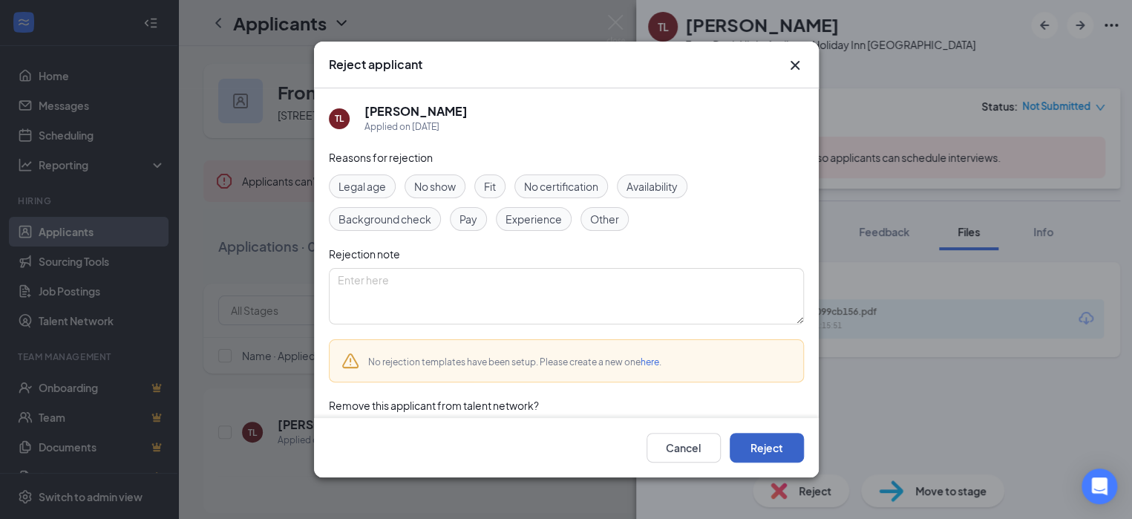
click at [764, 448] on button "Reject" at bounding box center [767, 448] width 74 height 30
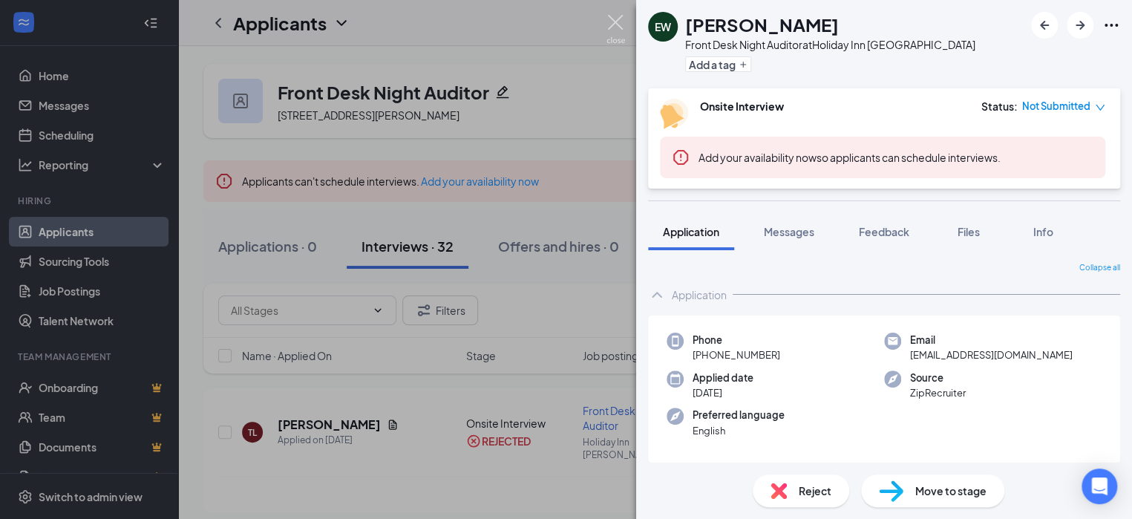
click at [615, 22] on img at bounding box center [615, 29] width 19 height 29
